Goal: Task Accomplishment & Management: Complete application form

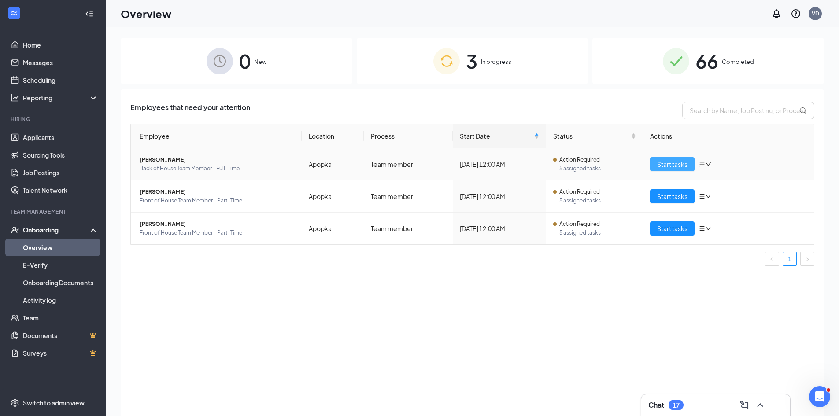
click at [677, 161] on span "Start tasks" at bounding box center [672, 165] width 30 height 10
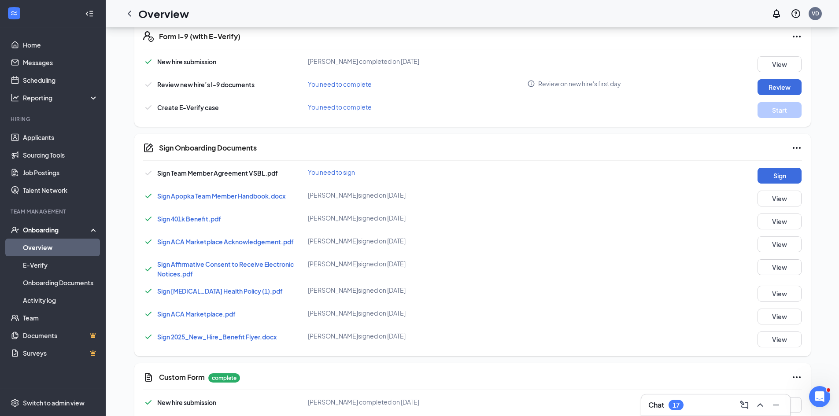
scroll to position [308, 0]
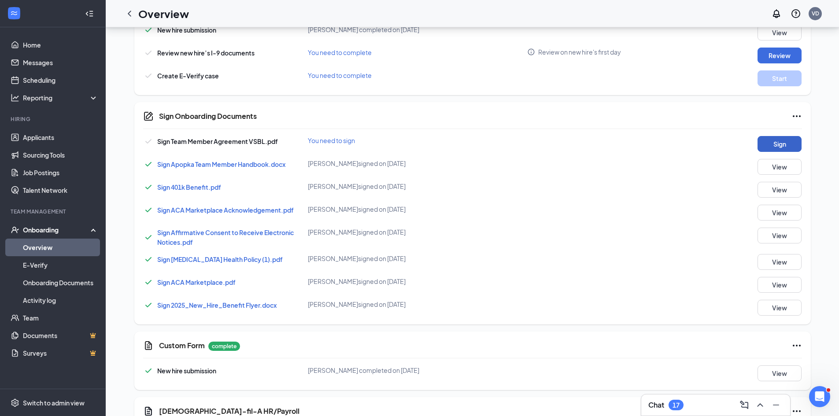
click at [776, 143] on button "Sign" at bounding box center [780, 144] width 44 height 16
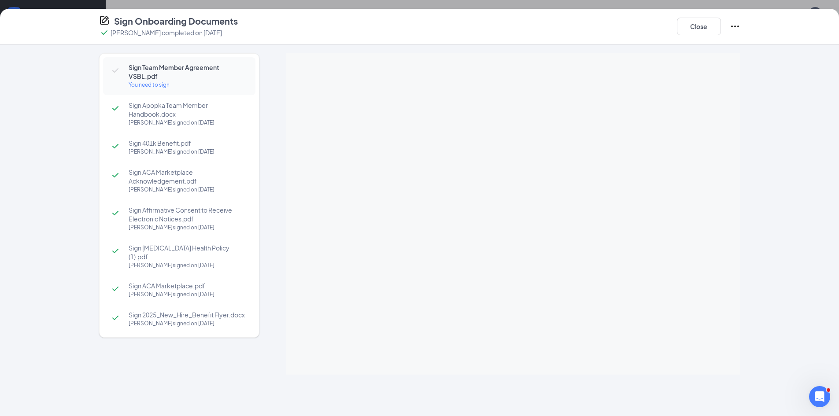
click at [514, 163] on div "Sign Onboarding Documents [PERSON_NAME] completed on [DATE] Close Sign Team Mem…" at bounding box center [419, 208] width 839 height 416
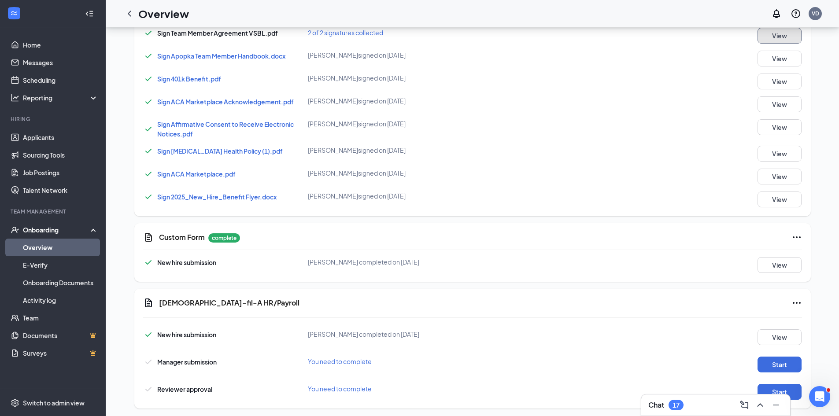
scroll to position [431, 0]
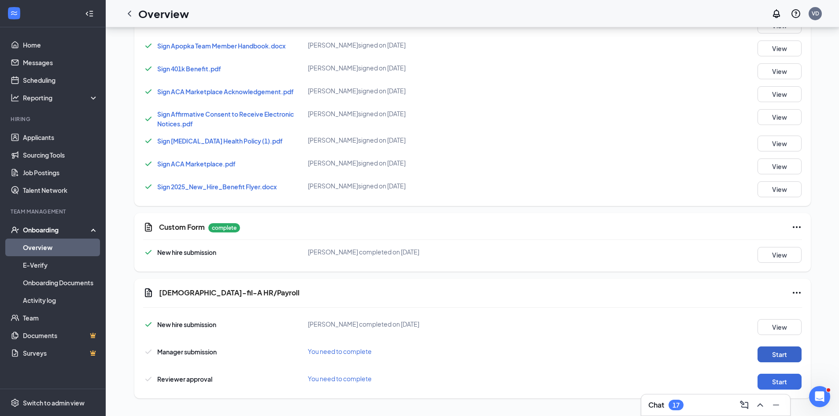
click at [777, 354] on button "Start" at bounding box center [780, 355] width 44 height 16
click at [778, 329] on button "View" at bounding box center [780, 327] width 44 height 16
click at [770, 349] on button "Start" at bounding box center [780, 355] width 44 height 16
click at [770, 383] on button "Start" at bounding box center [780, 382] width 44 height 16
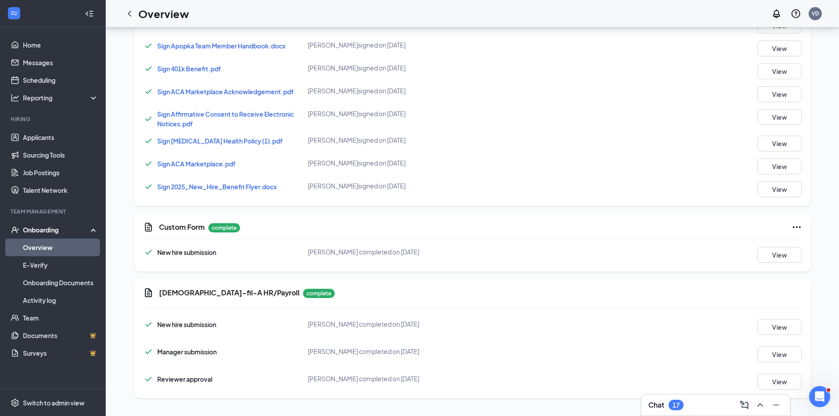
click at [41, 249] on link "Overview" at bounding box center [60, 248] width 75 height 18
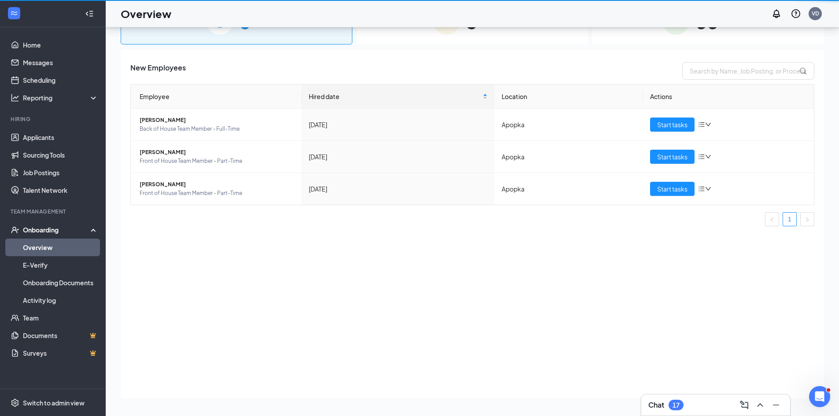
scroll to position [40, 0]
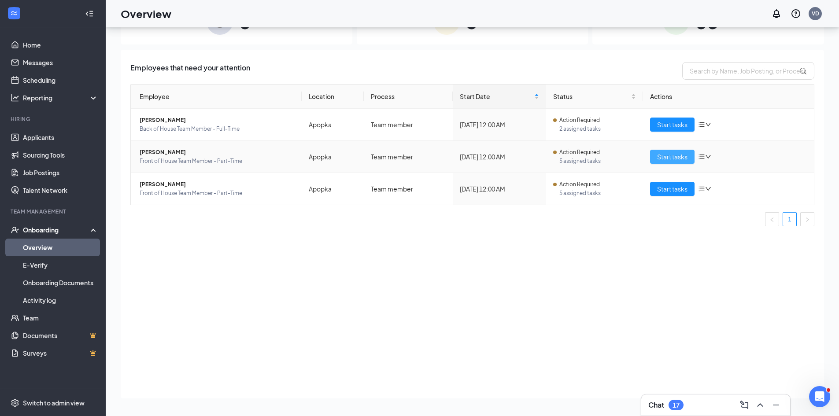
click at [675, 155] on span "Start tasks" at bounding box center [672, 157] width 30 height 10
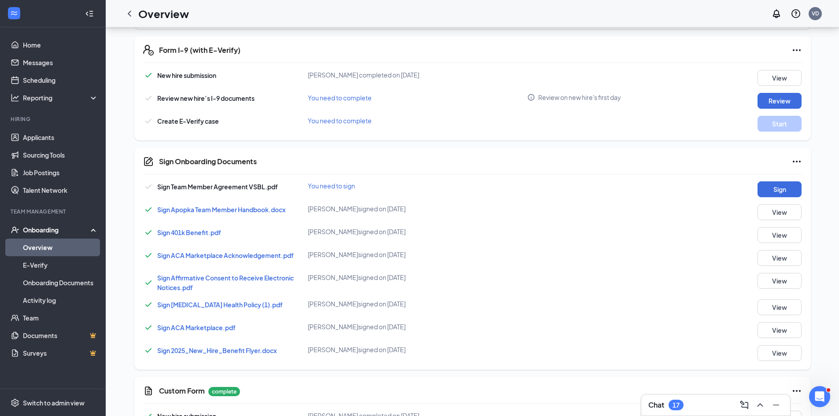
scroll to position [264, 0]
click at [789, 189] on button "Sign" at bounding box center [780, 188] width 44 height 16
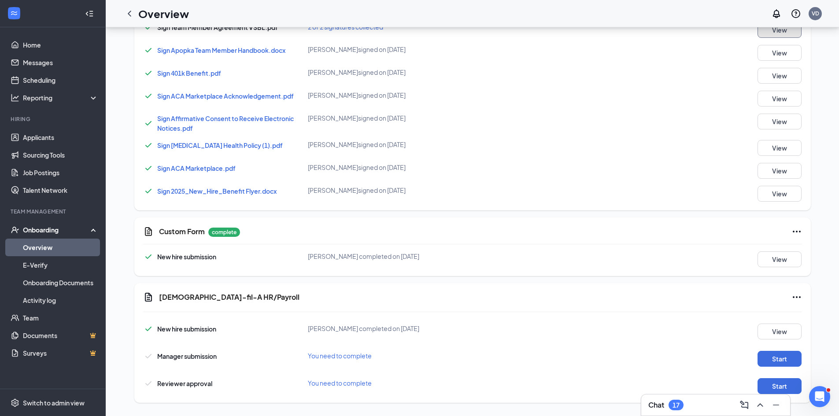
scroll to position [431, 0]
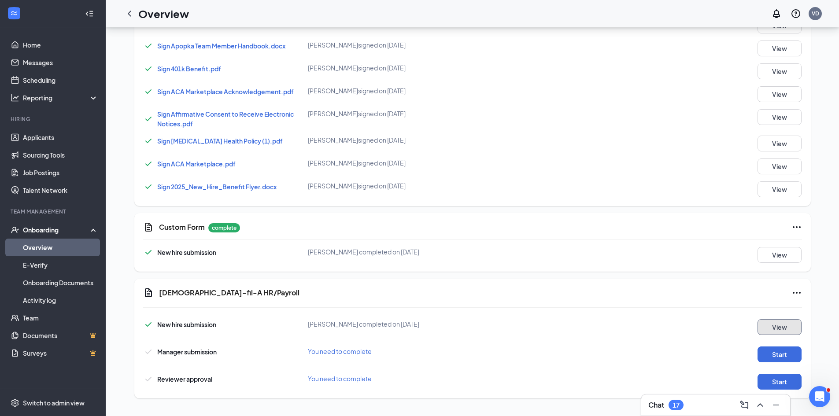
click at [768, 325] on button "View" at bounding box center [780, 327] width 44 height 16
click at [765, 354] on button "Start" at bounding box center [780, 355] width 44 height 16
click at [766, 381] on button "Start" at bounding box center [780, 382] width 44 height 16
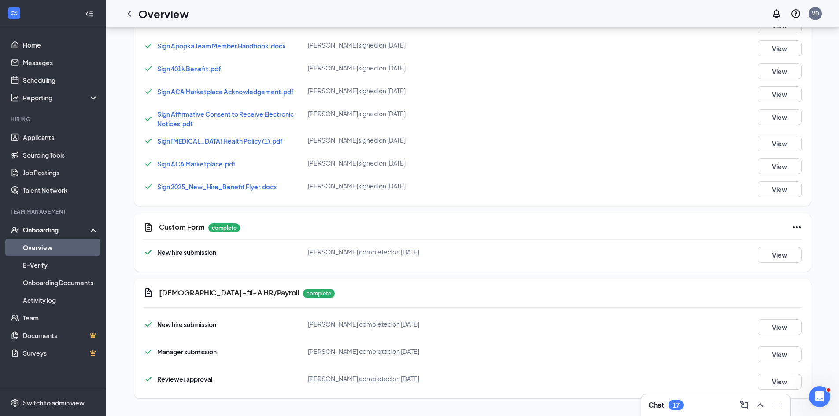
click at [554, 358] on div "Manager submission [PERSON_NAME] completed on [DATE] View" at bounding box center [472, 355] width 659 height 16
click at [33, 249] on link "Overview" at bounding box center [60, 248] width 75 height 18
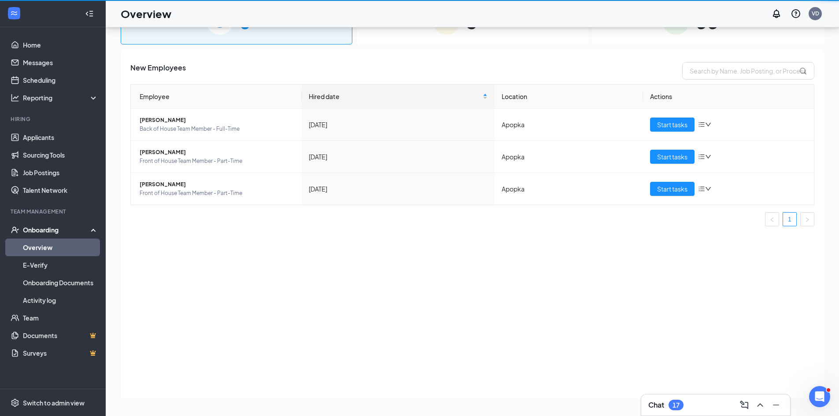
scroll to position [40, 0]
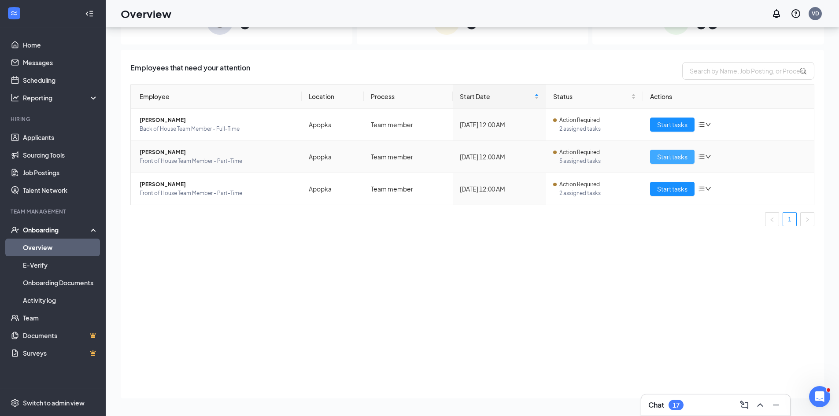
click at [661, 155] on span "Start tasks" at bounding box center [672, 157] width 30 height 10
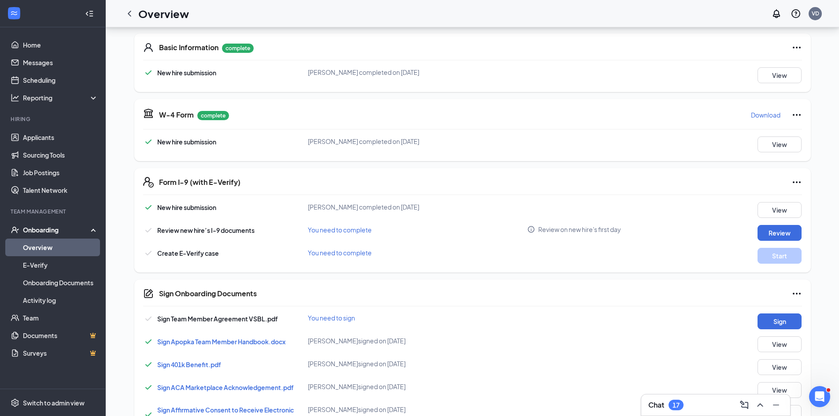
scroll to position [132, 0]
click at [776, 319] on button "Sign" at bounding box center [780, 320] width 44 height 16
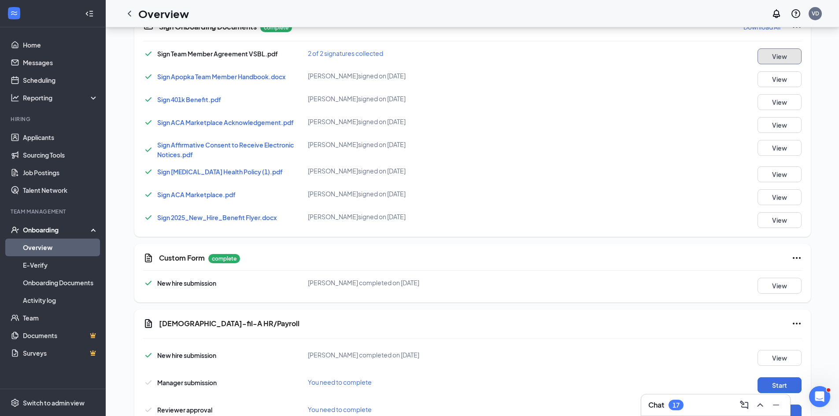
scroll to position [431, 0]
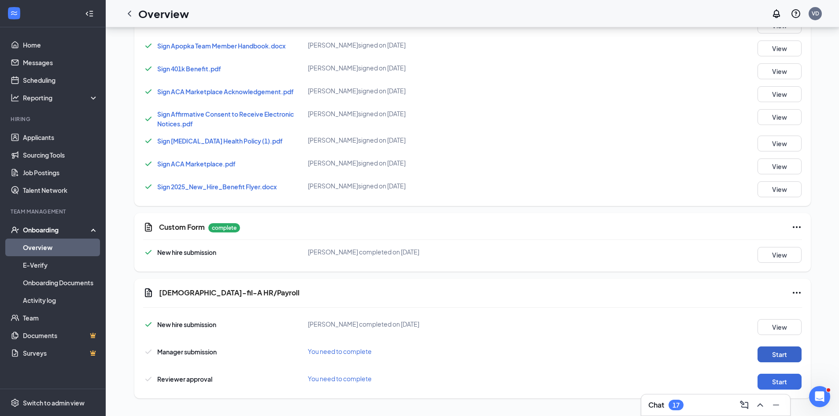
click at [780, 350] on button "Start" at bounding box center [780, 355] width 44 height 16
click at [781, 382] on button "Start" at bounding box center [780, 382] width 44 height 16
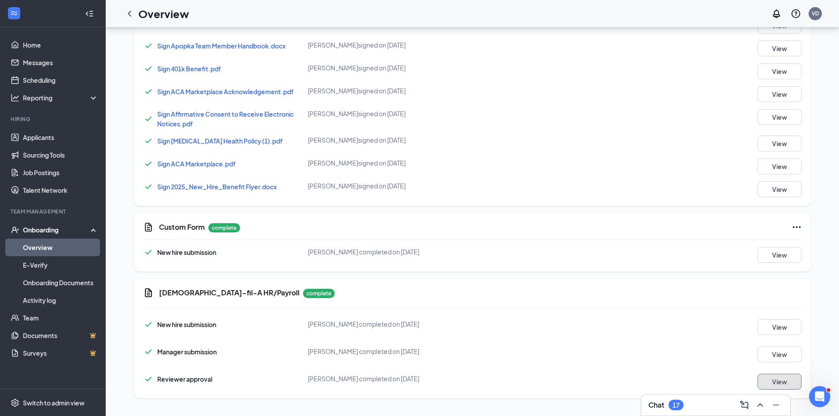
click at [787, 379] on button "View" at bounding box center [780, 382] width 44 height 16
